Goal: Task Accomplishment & Management: Manage account settings

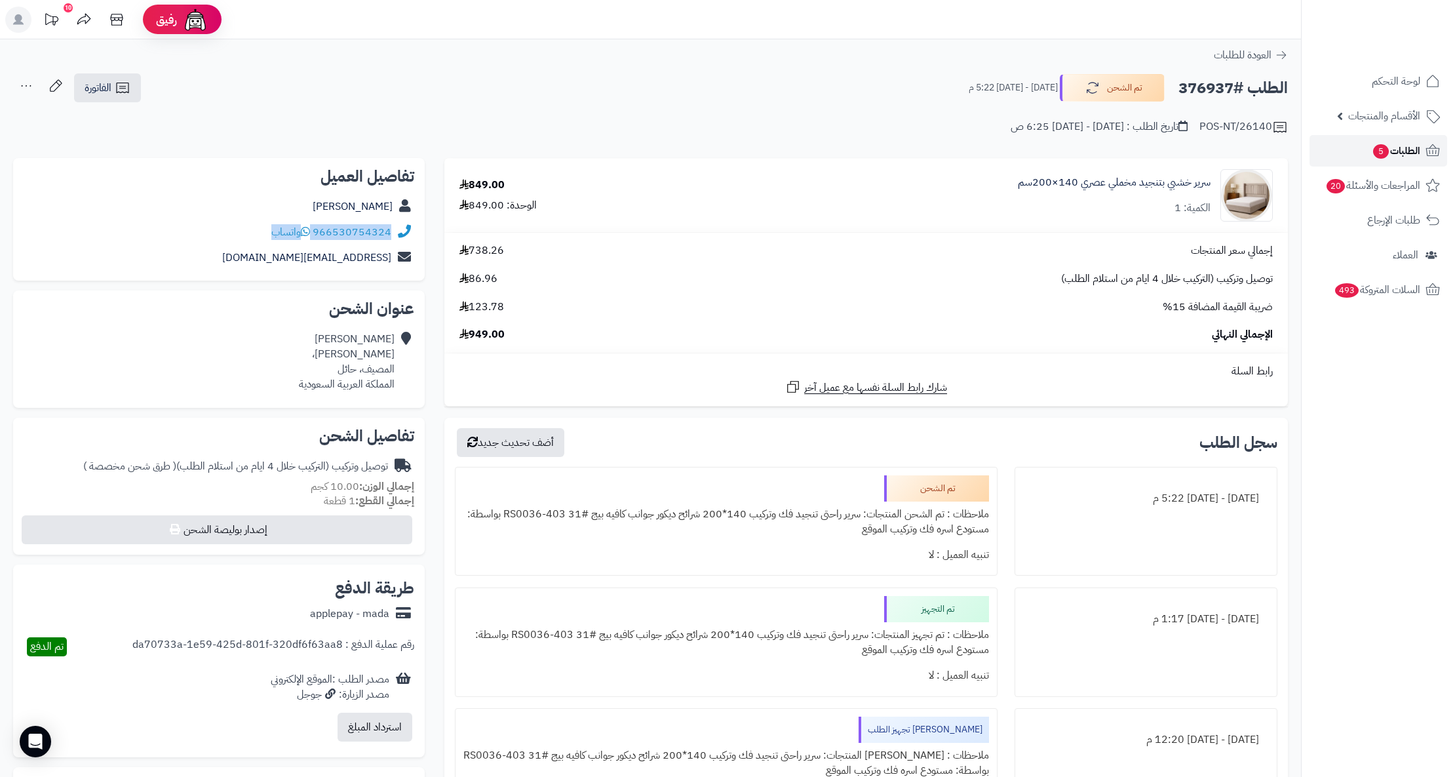
click at [1397, 143] on span "الطلبات 5" at bounding box center [1396, 151] width 48 height 18
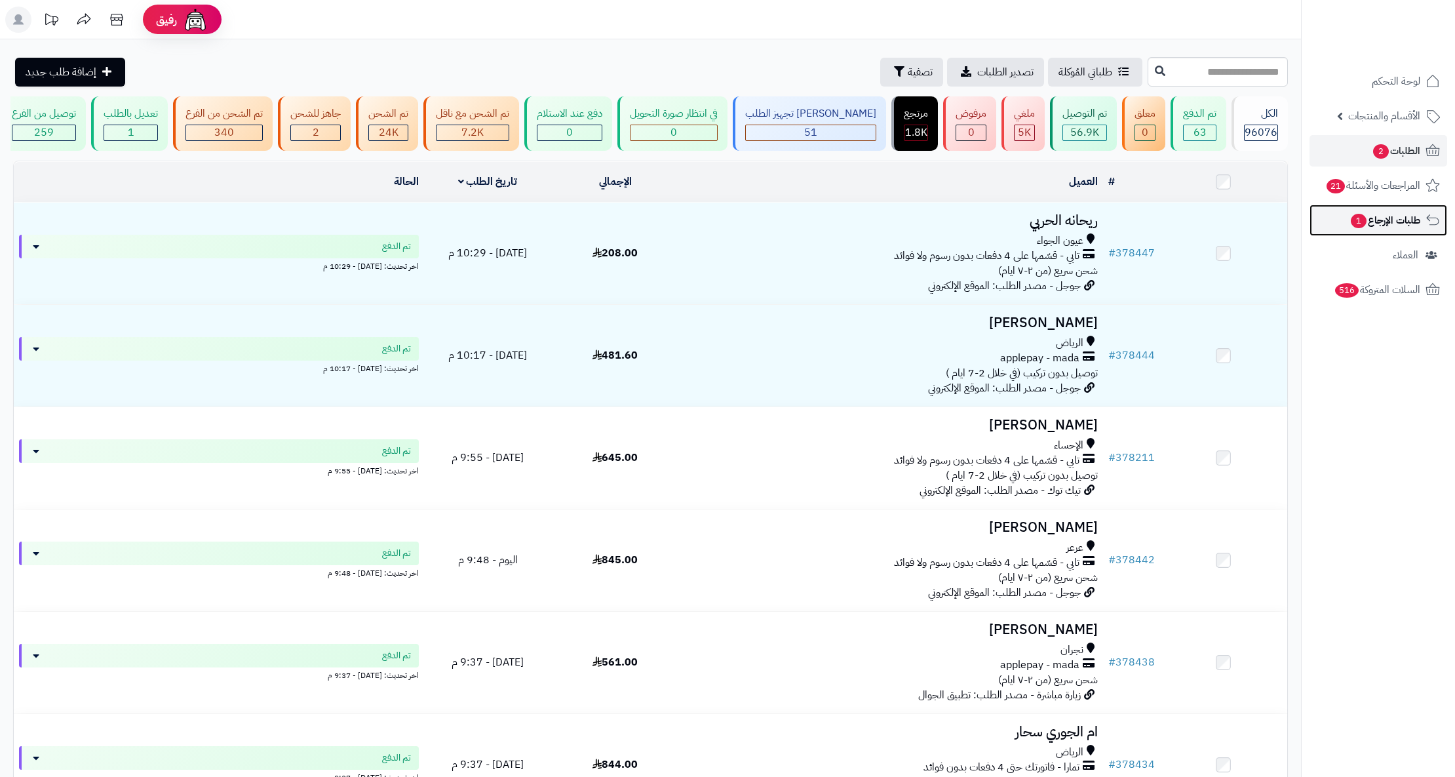
click at [1408, 211] on span "طلبات الإرجاع 1" at bounding box center [1384, 220] width 71 height 18
